Goal: Navigation & Orientation: Find specific page/section

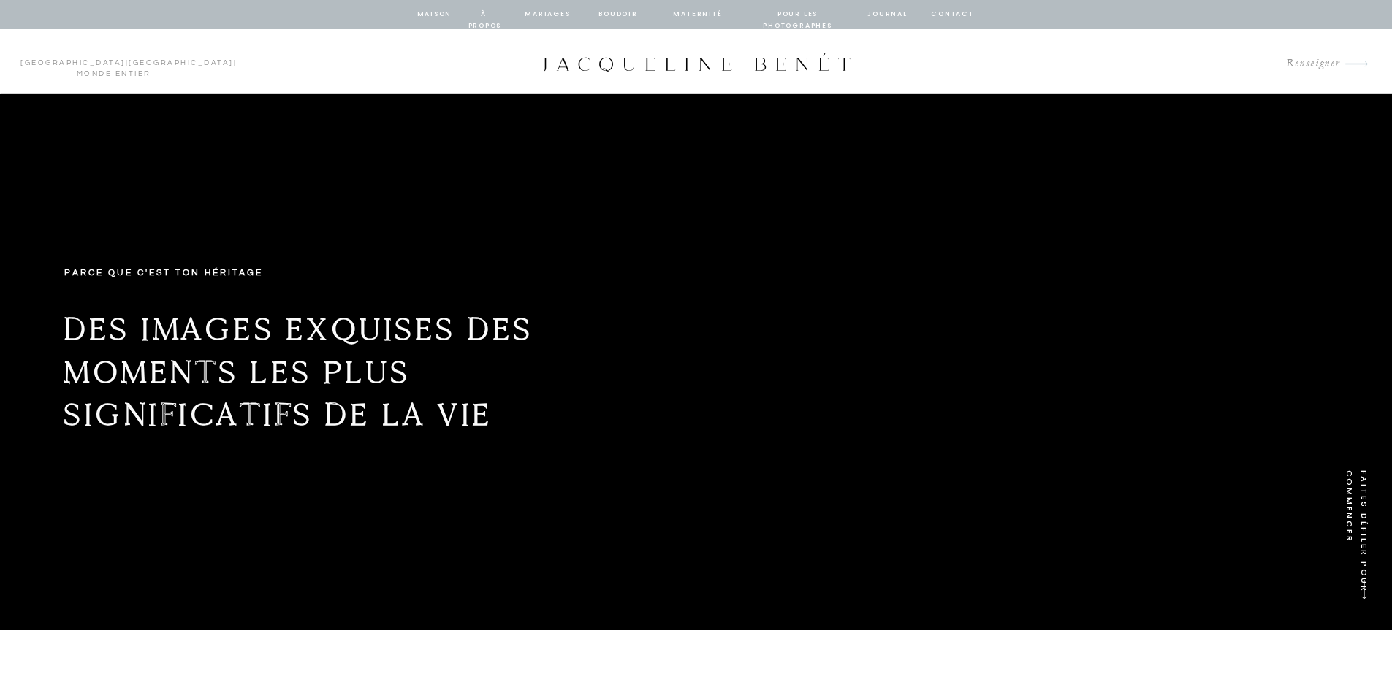
click at [625, 14] on font "BOUDOIR" at bounding box center [617, 13] width 39 height 9
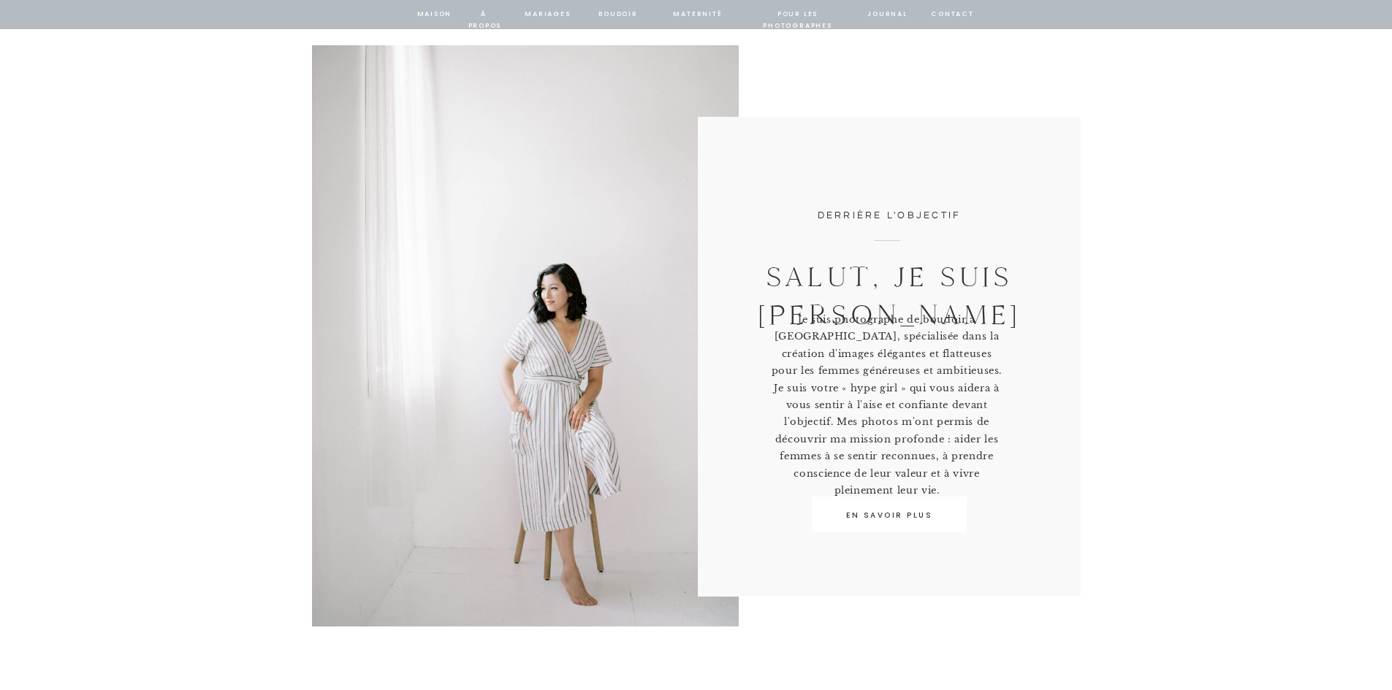
scroll to position [584, 0]
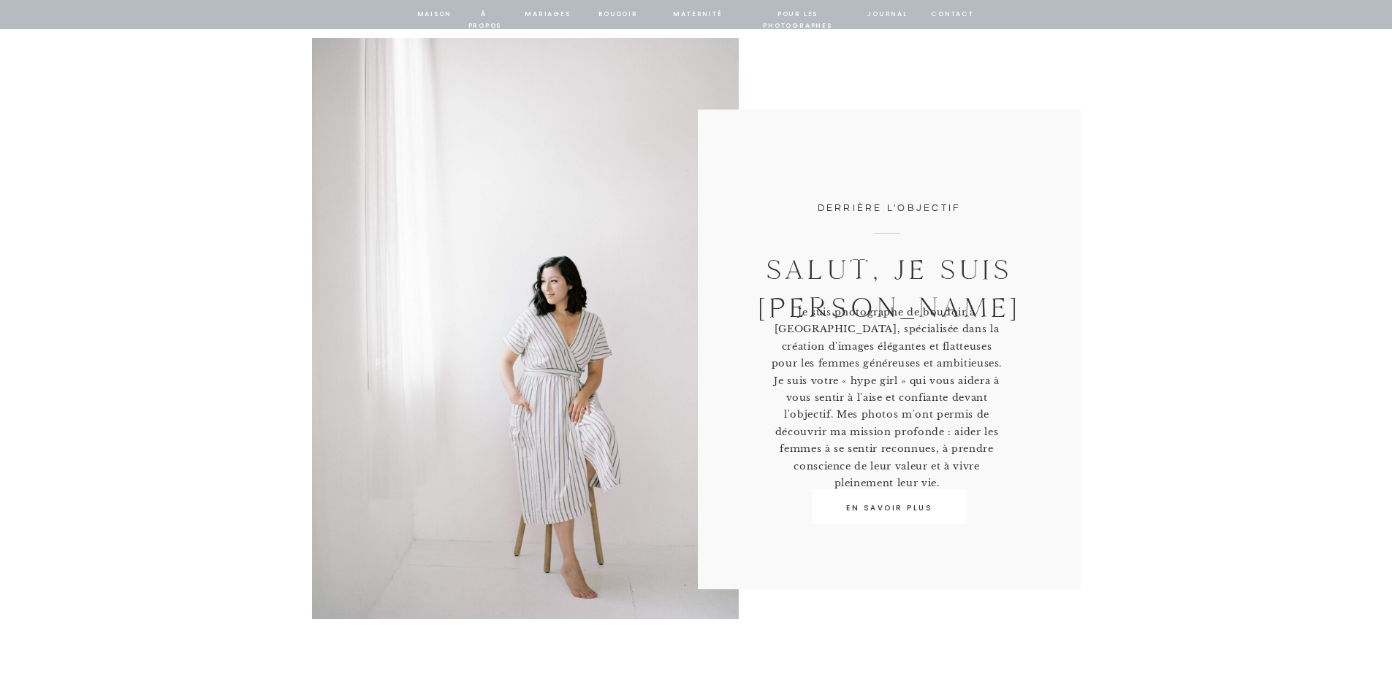
click at [910, 507] on font "EN SAVOIR PLUS" at bounding box center [889, 508] width 86 height 11
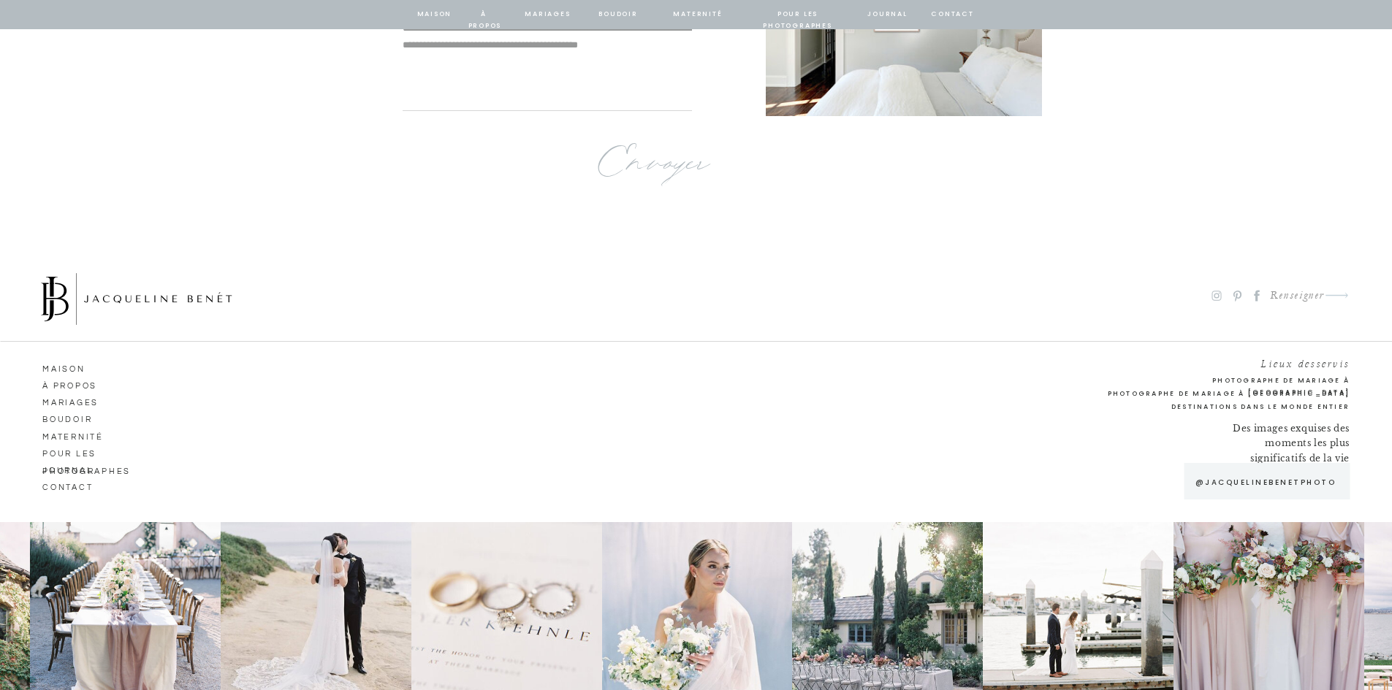
scroll to position [9469, 0]
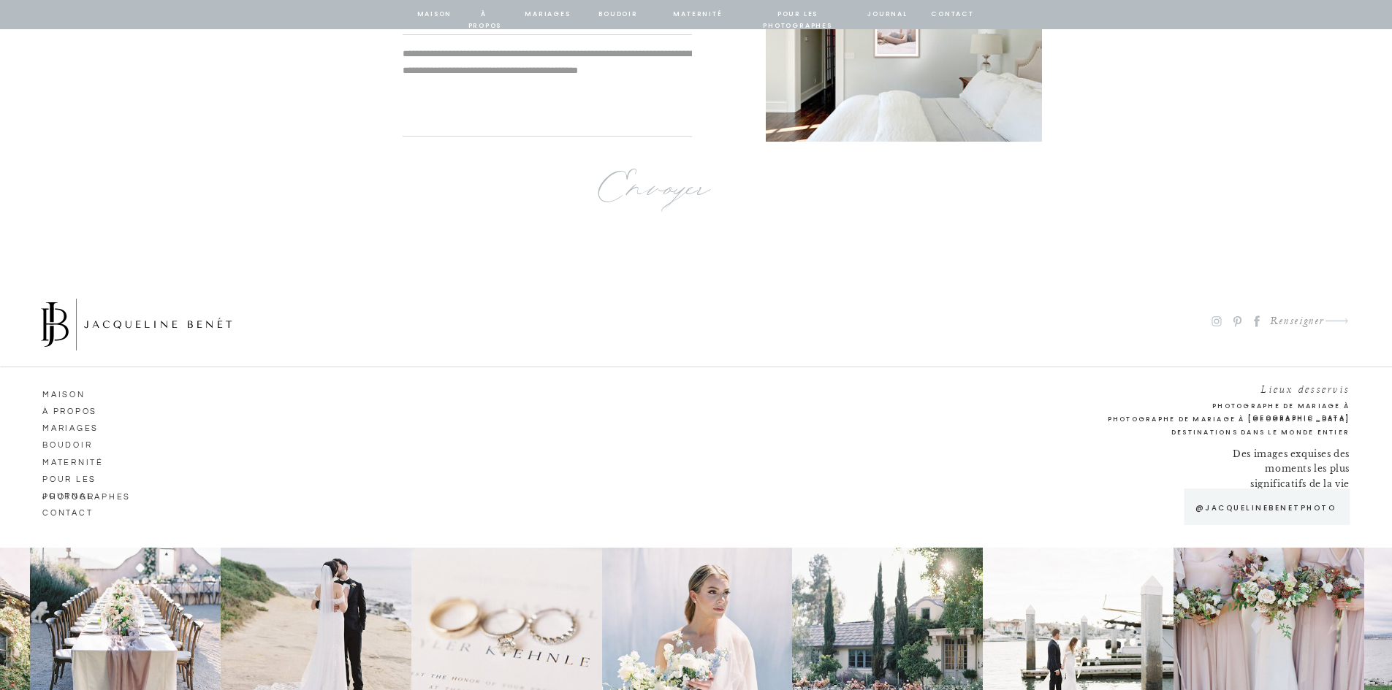
click at [100, 461] on font "Maternité" at bounding box center [72, 463] width 61 height 8
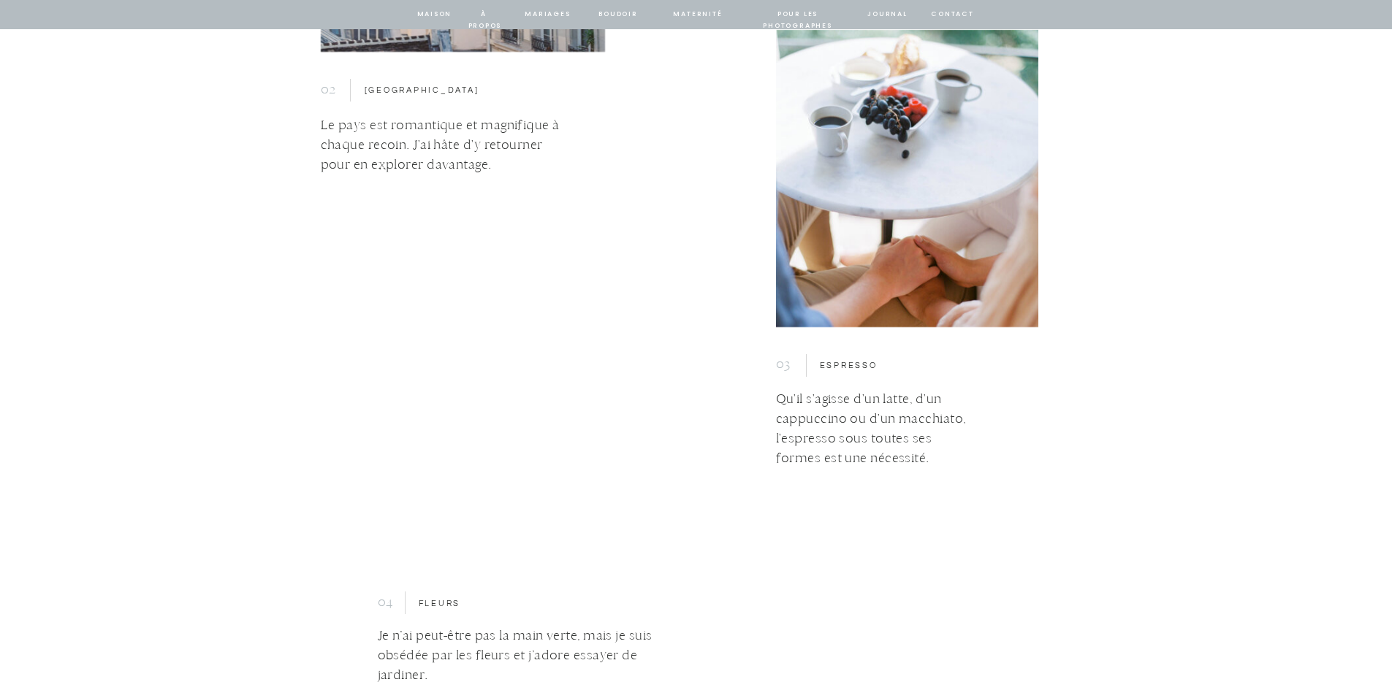
scroll to position [4602, 0]
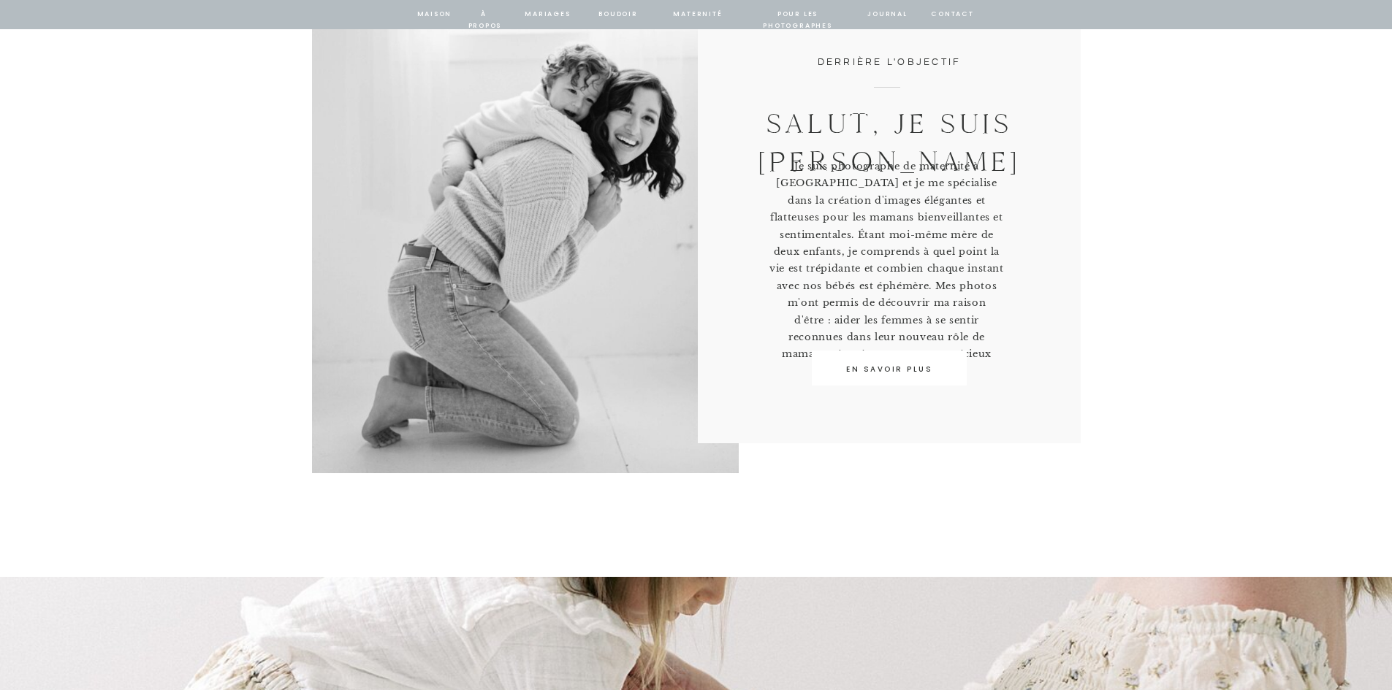
scroll to position [73, 0]
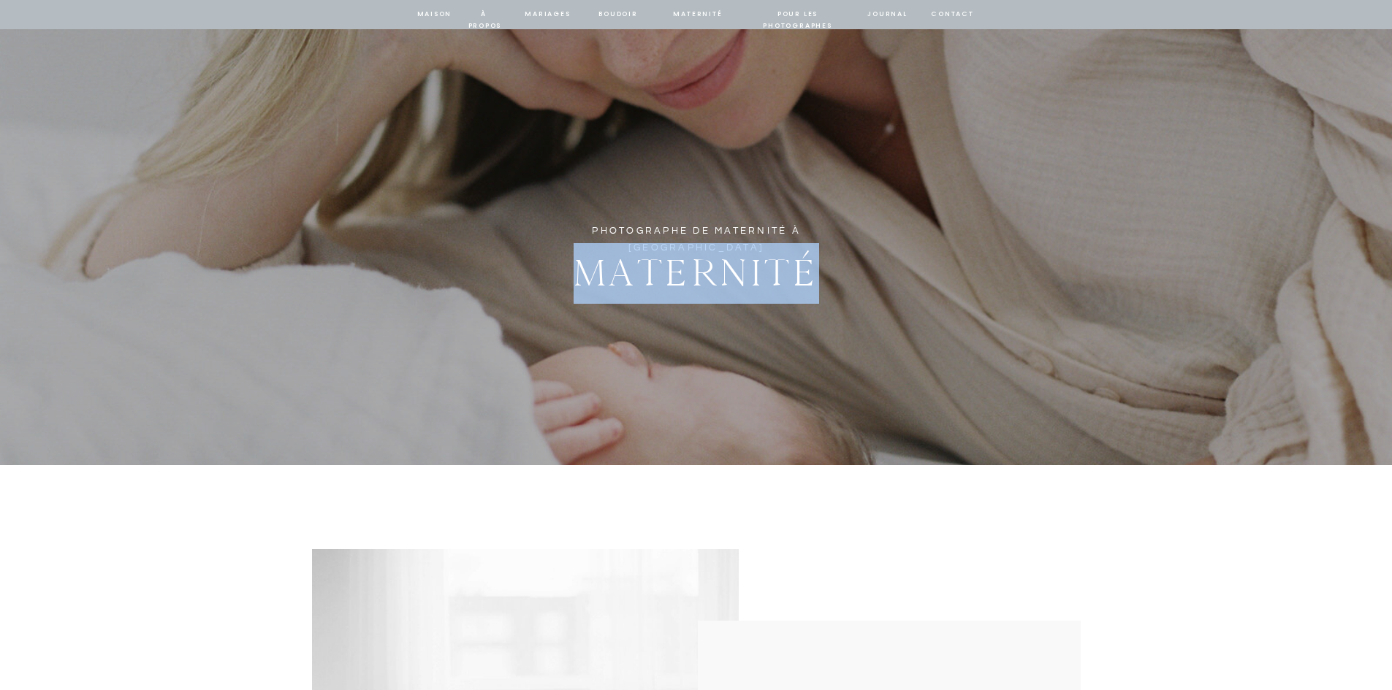
drag, startPoint x: 574, startPoint y: 274, endPoint x: 823, endPoint y: 283, distance: 249.3
click at [823, 283] on h2 "Maternité" at bounding box center [696, 268] width 467 height 51
copy font "Maternité"
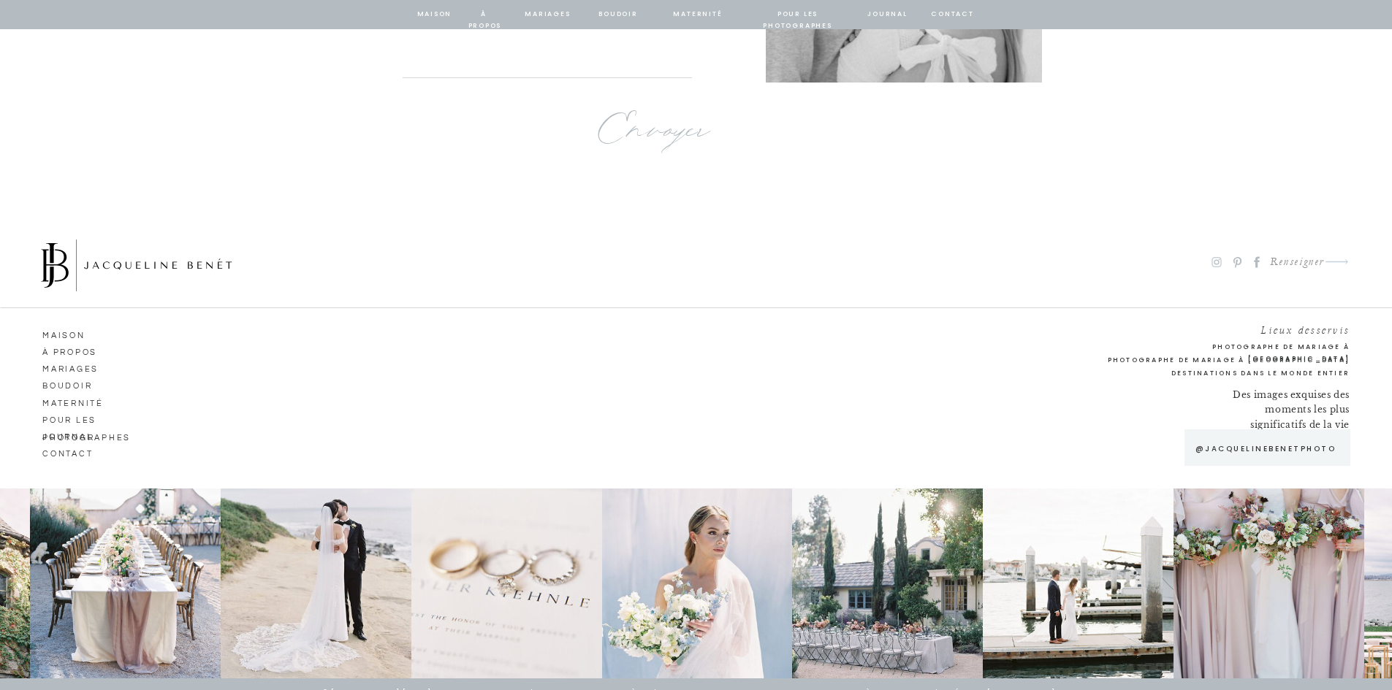
scroll to position [9638, 0]
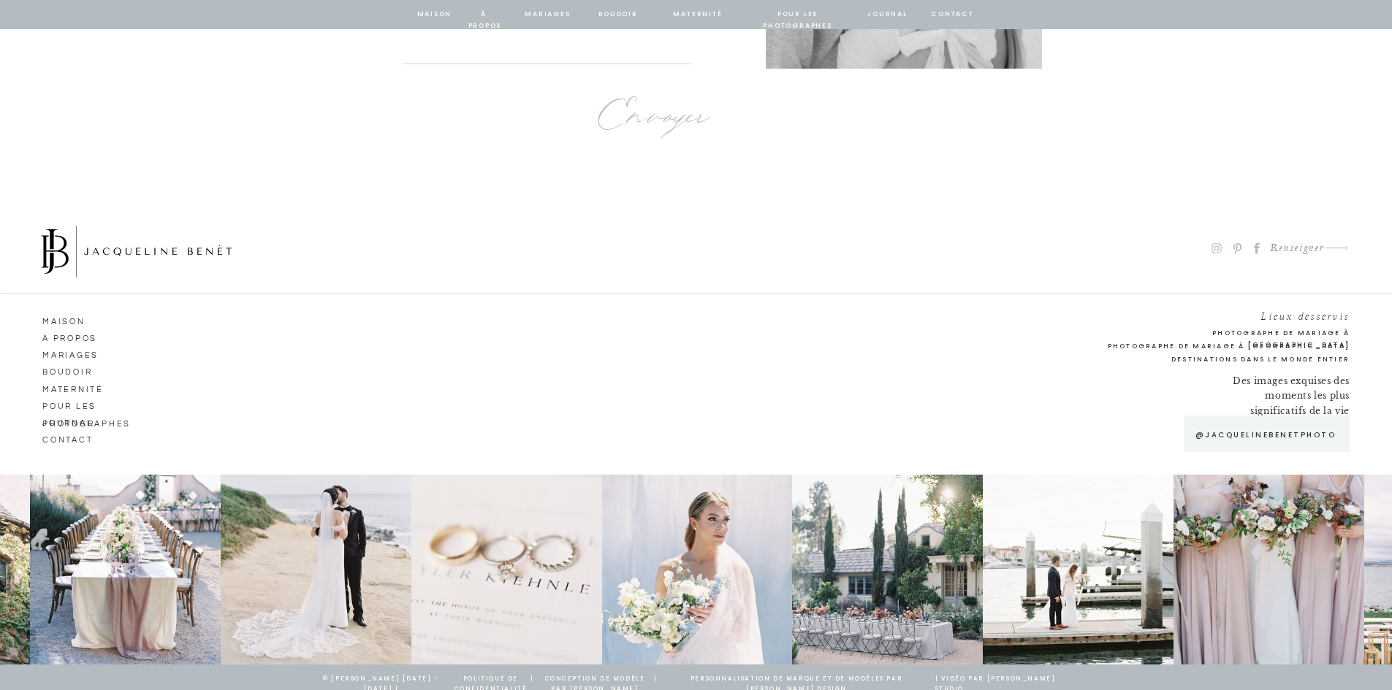
click at [64, 324] on font "MAISON" at bounding box center [63, 322] width 43 height 8
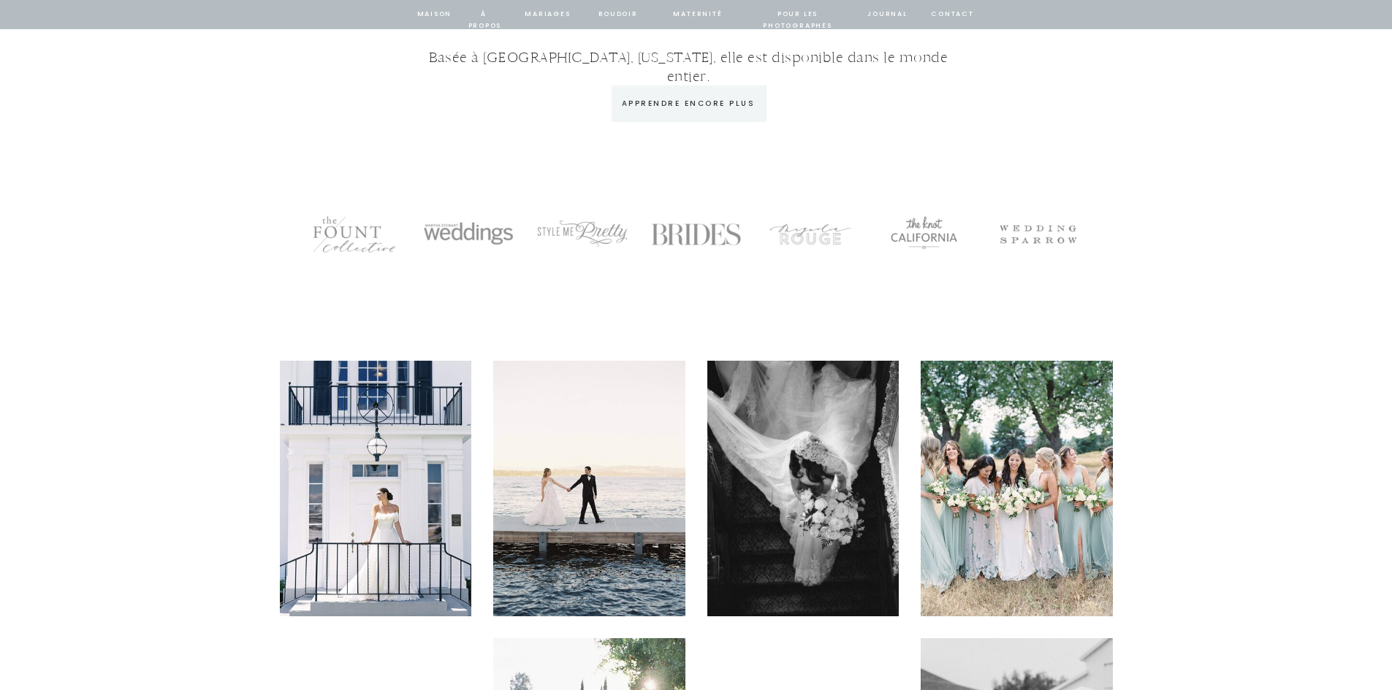
scroll to position [3068, 0]
